Goal: Task Accomplishment & Management: Use online tool/utility

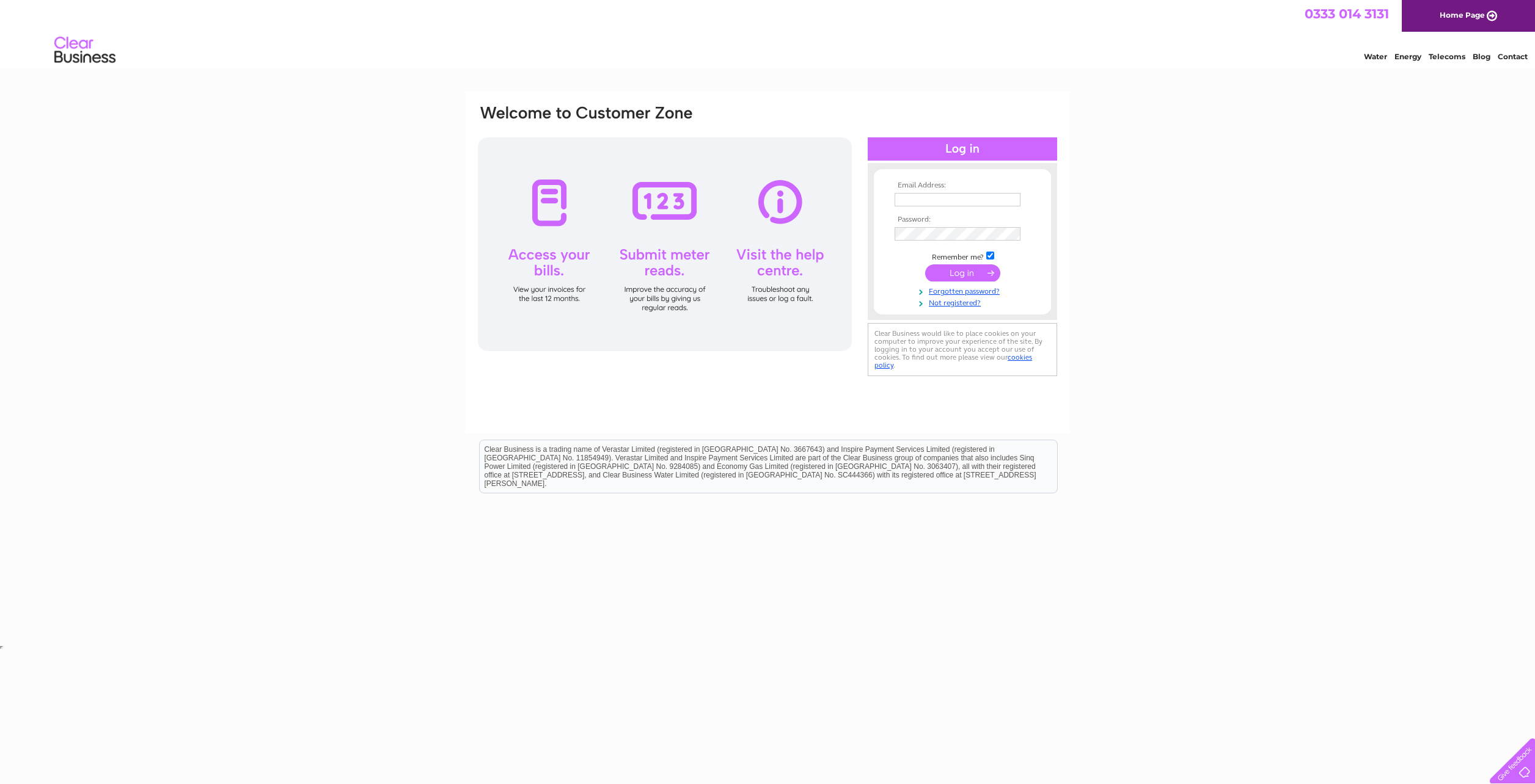
type input "paul.allardyce@sse.com"
click at [983, 272] on input "submit" at bounding box center [963, 273] width 75 height 17
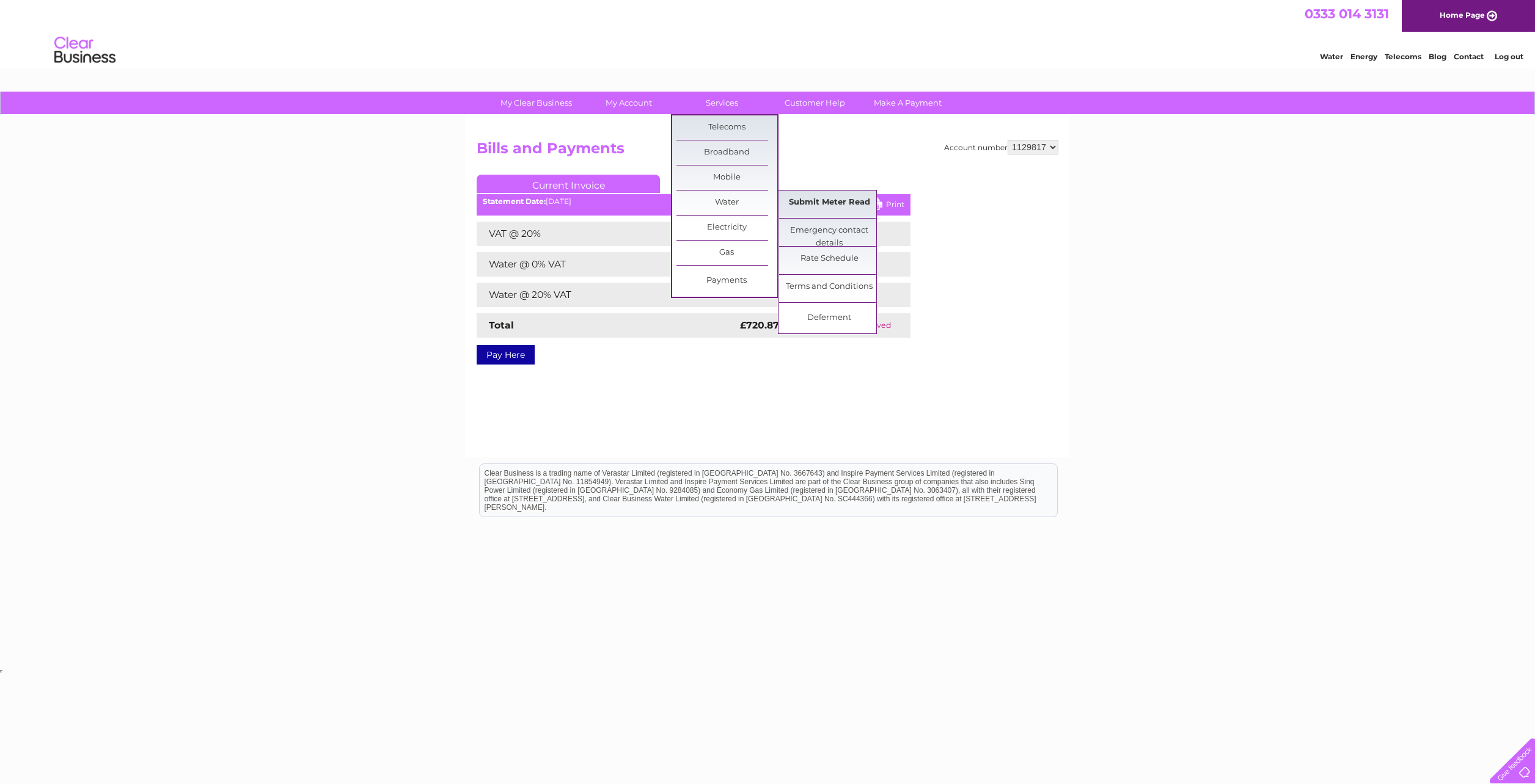
click at [815, 206] on link "Submit Meter Read" at bounding box center [829, 202] width 101 height 24
click at [815, 200] on link "Submit Meter Read" at bounding box center [829, 202] width 101 height 24
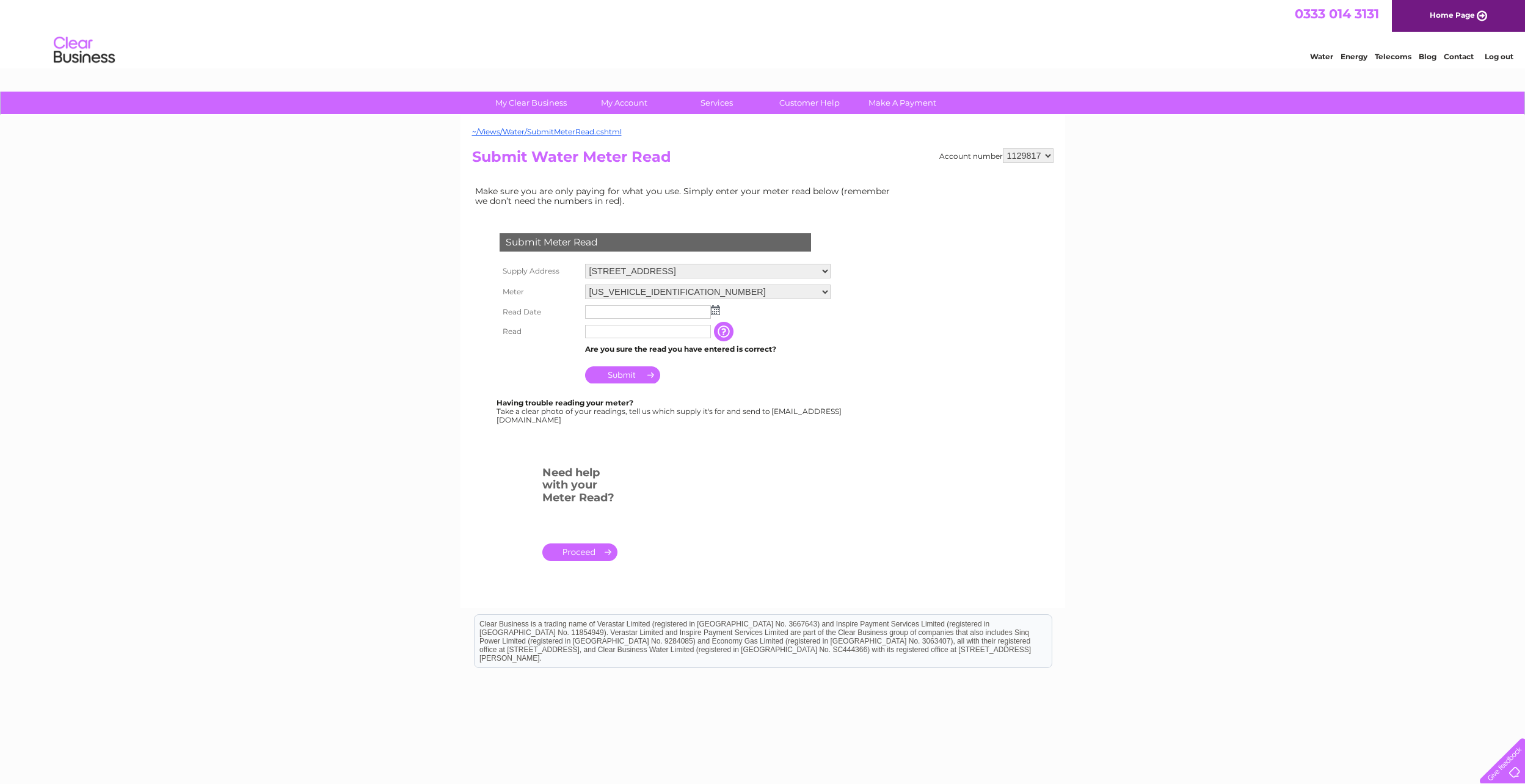
click at [713, 310] on img at bounding box center [715, 310] width 9 height 10
click at [692, 418] on link "29" at bounding box center [692, 418] width 17 height 12
type input "2025/08/29"
click at [602, 332] on input "text" at bounding box center [649, 332] width 127 height 14
type input "2825"
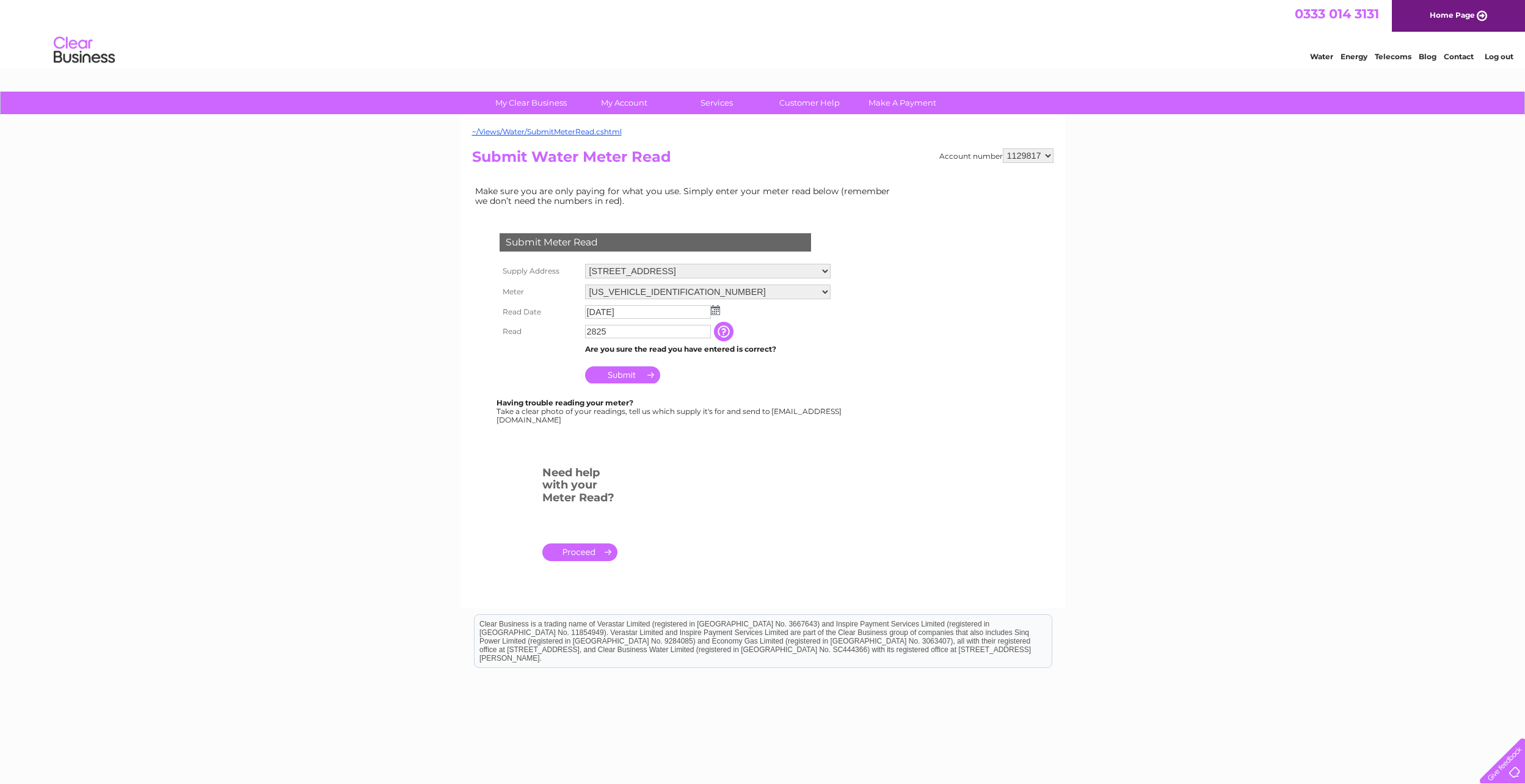
click at [621, 377] on input "Submit" at bounding box center [623, 375] width 75 height 17
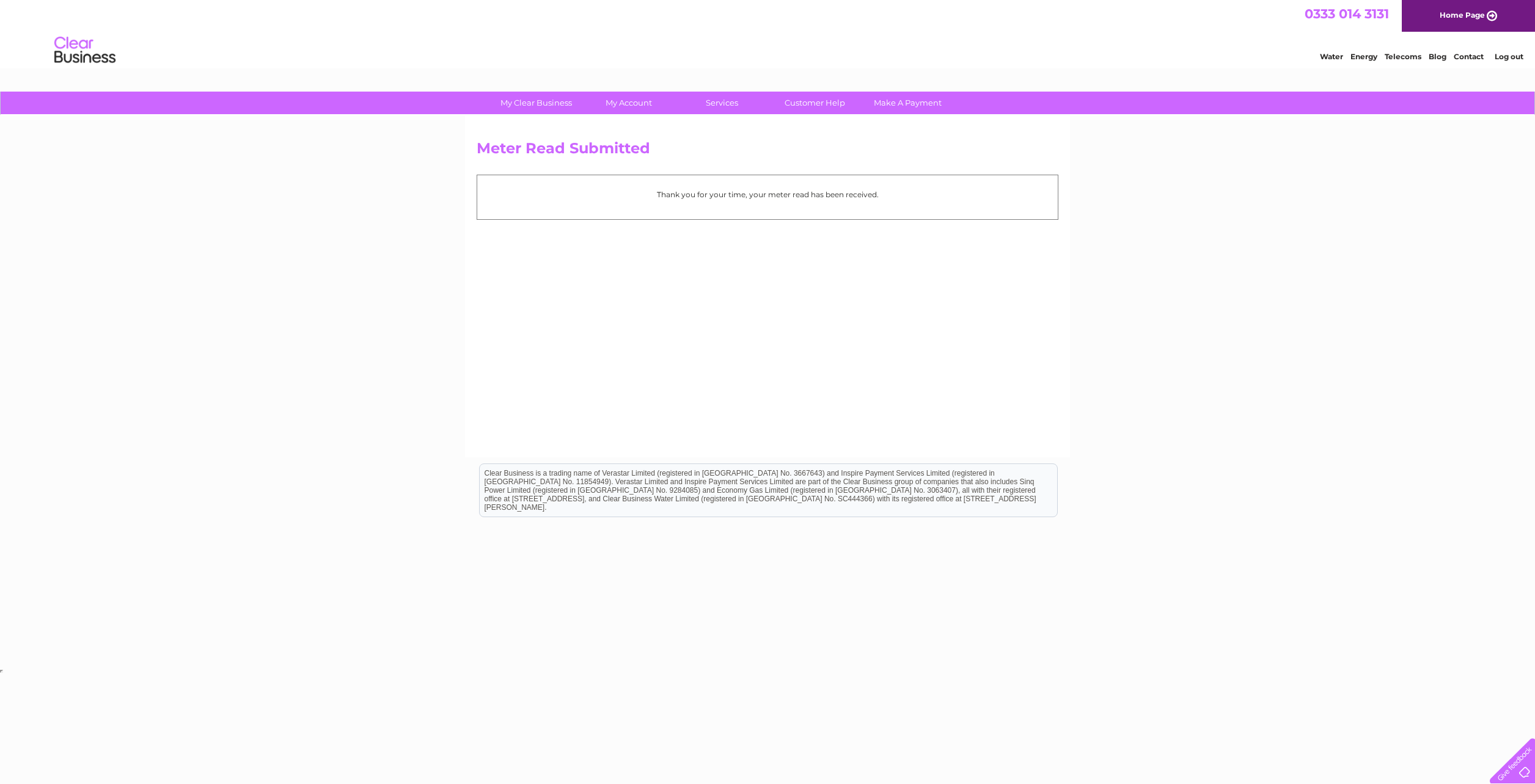
click at [1515, 50] on li "Log out" at bounding box center [1509, 57] width 37 height 15
click at [1517, 56] on link "Log out" at bounding box center [1509, 56] width 29 height 9
